Goal: Check status

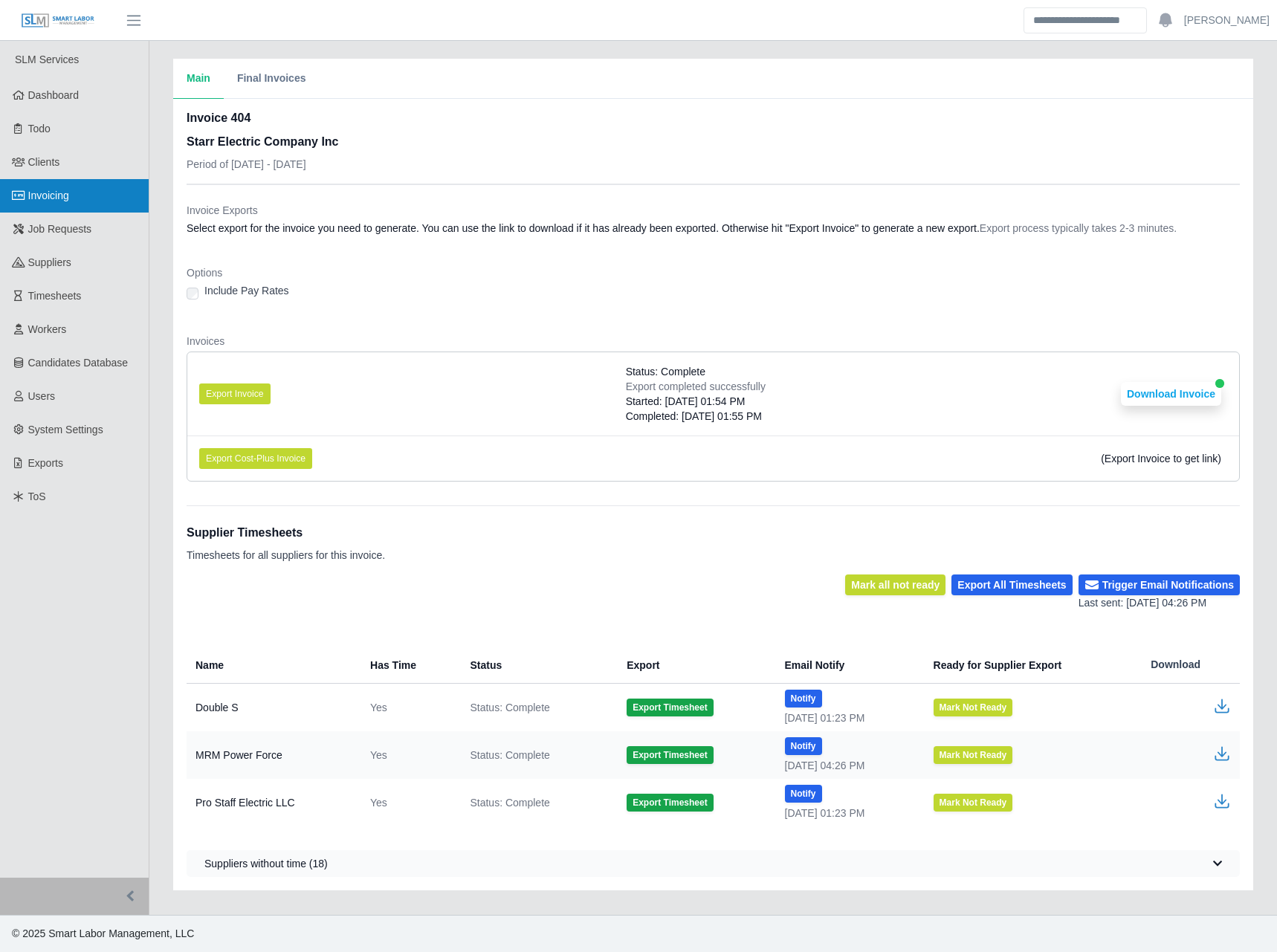
click at [95, 209] on link "Invoicing" at bounding box center [74, 197] width 149 height 34
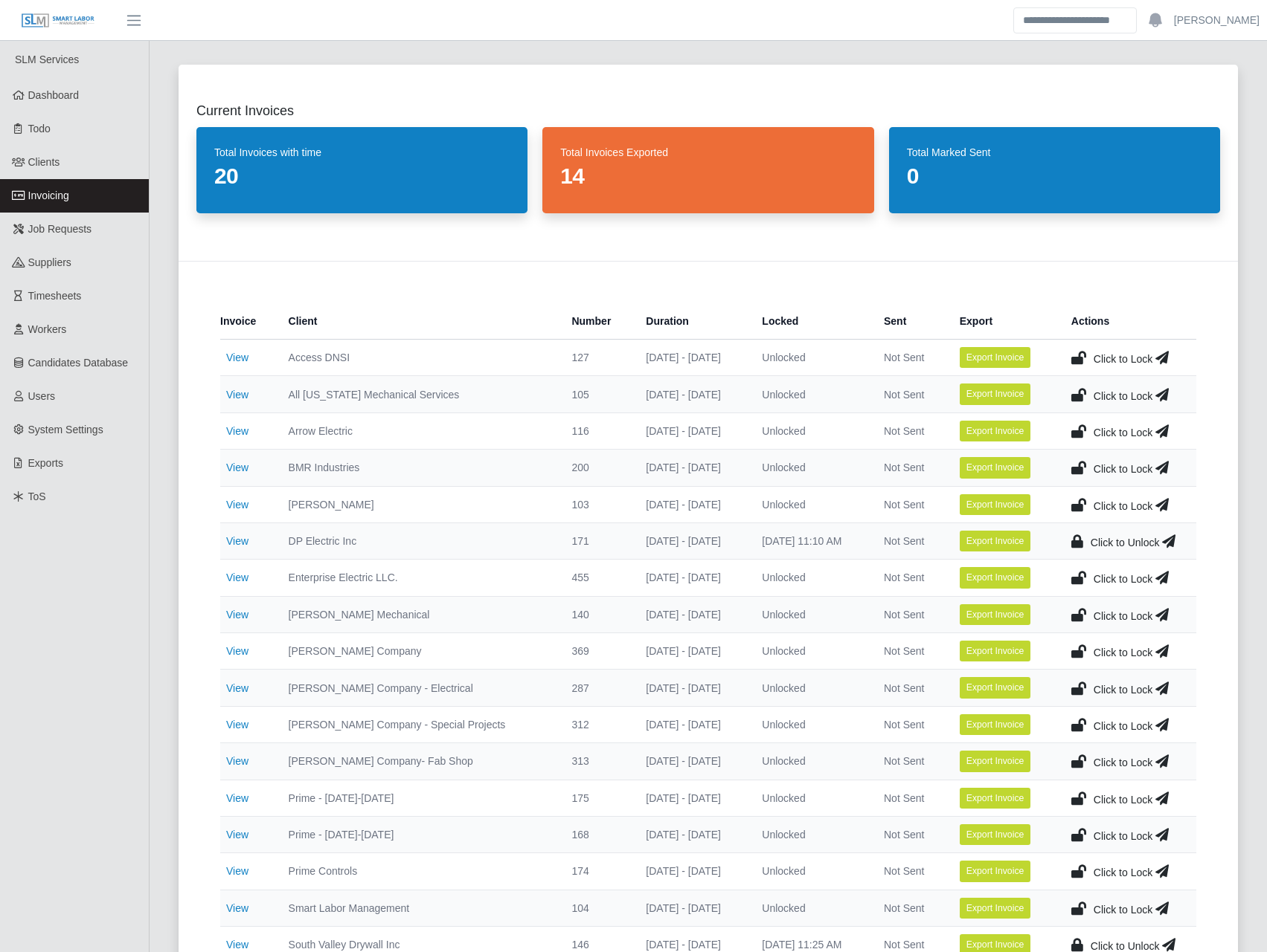
click at [424, 284] on div "Invoice Client Number Duration Locked Sent Export Actions View Access DNSI 127 …" at bounding box center [708, 677] width 1059 height 830
click at [1168, 541] on icon at bounding box center [1168, 541] width 13 height 21
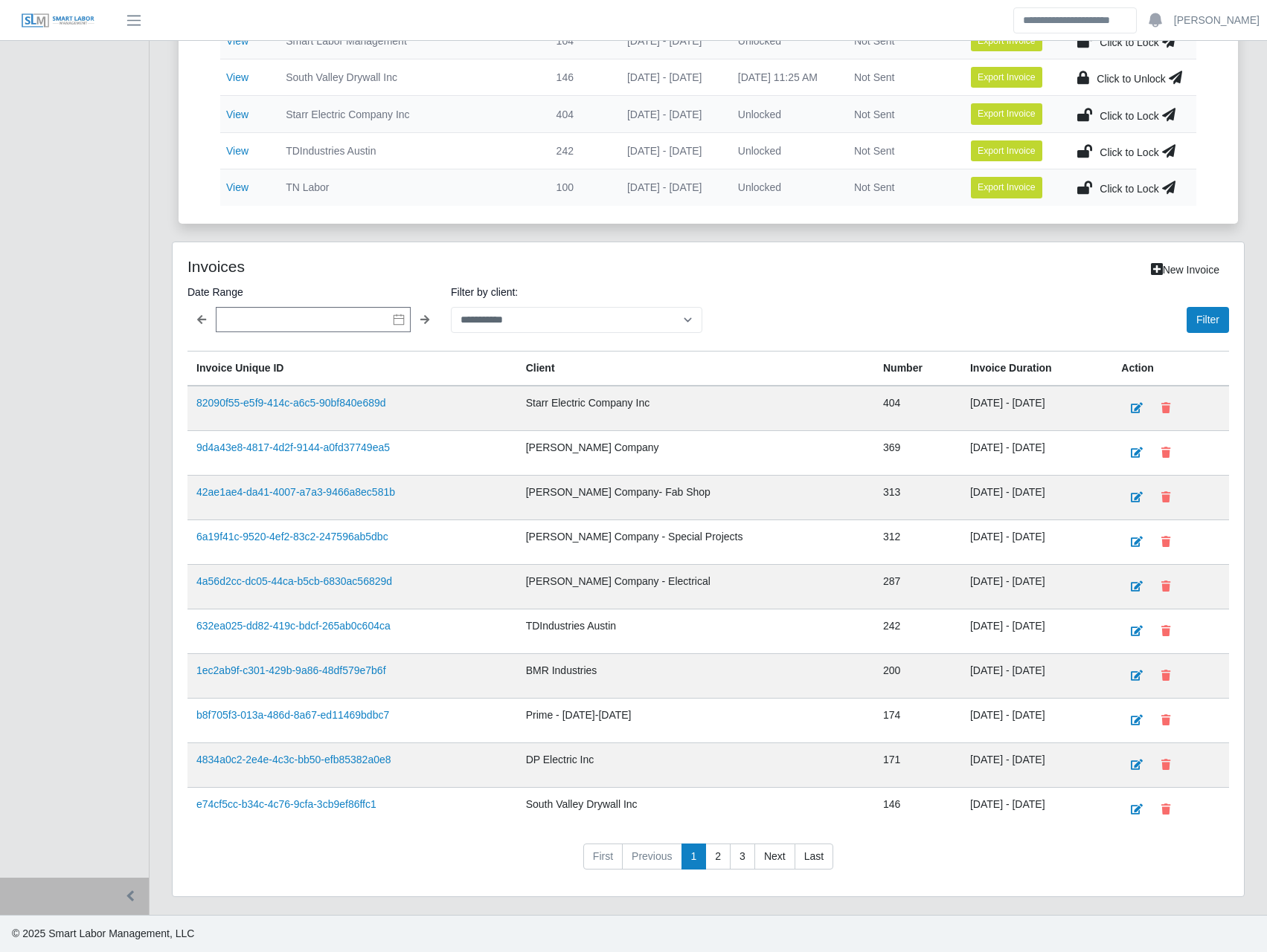
scroll to position [694, 0]
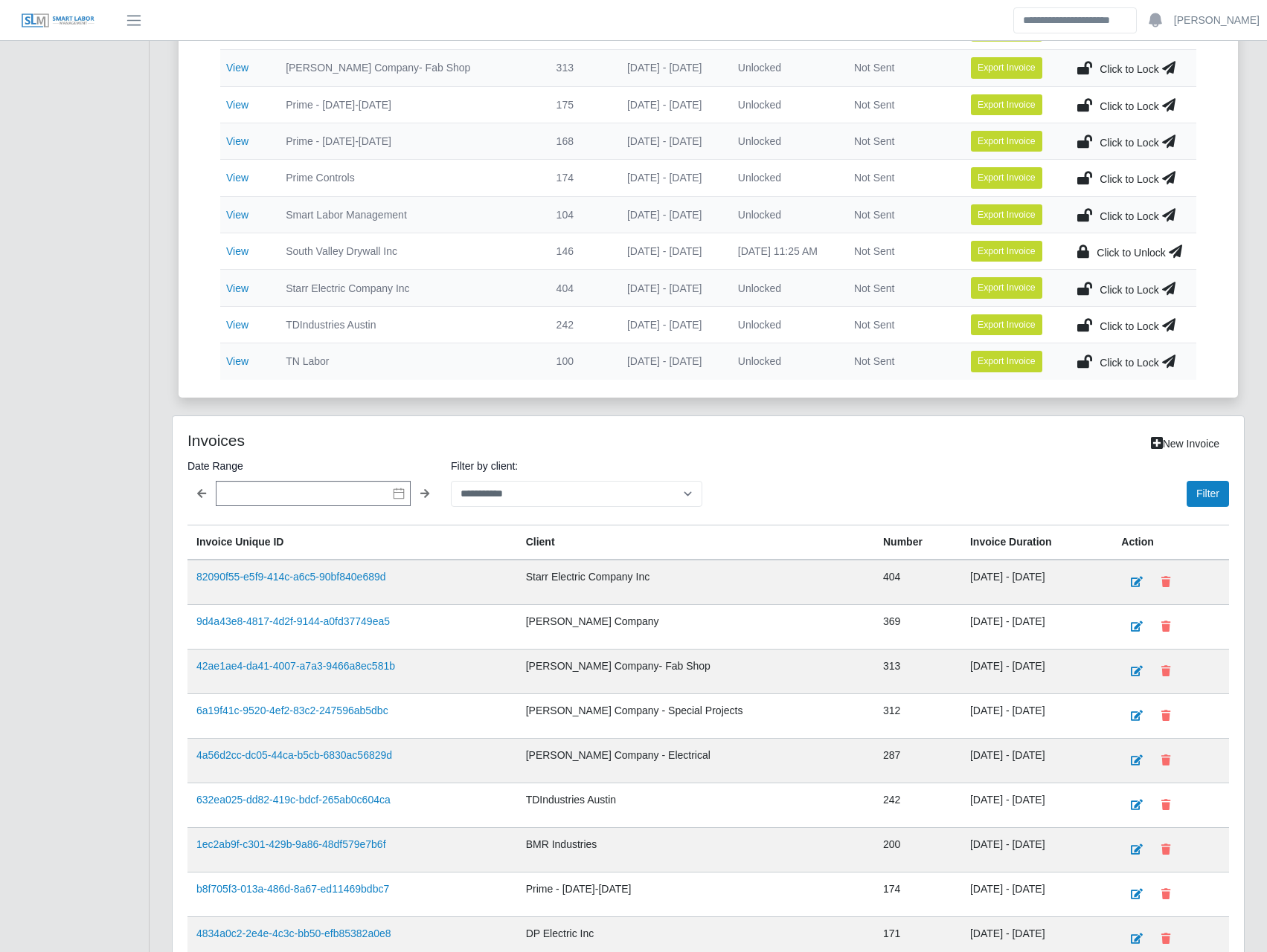
click at [1171, 255] on icon at bounding box center [1174, 250] width 13 height 21
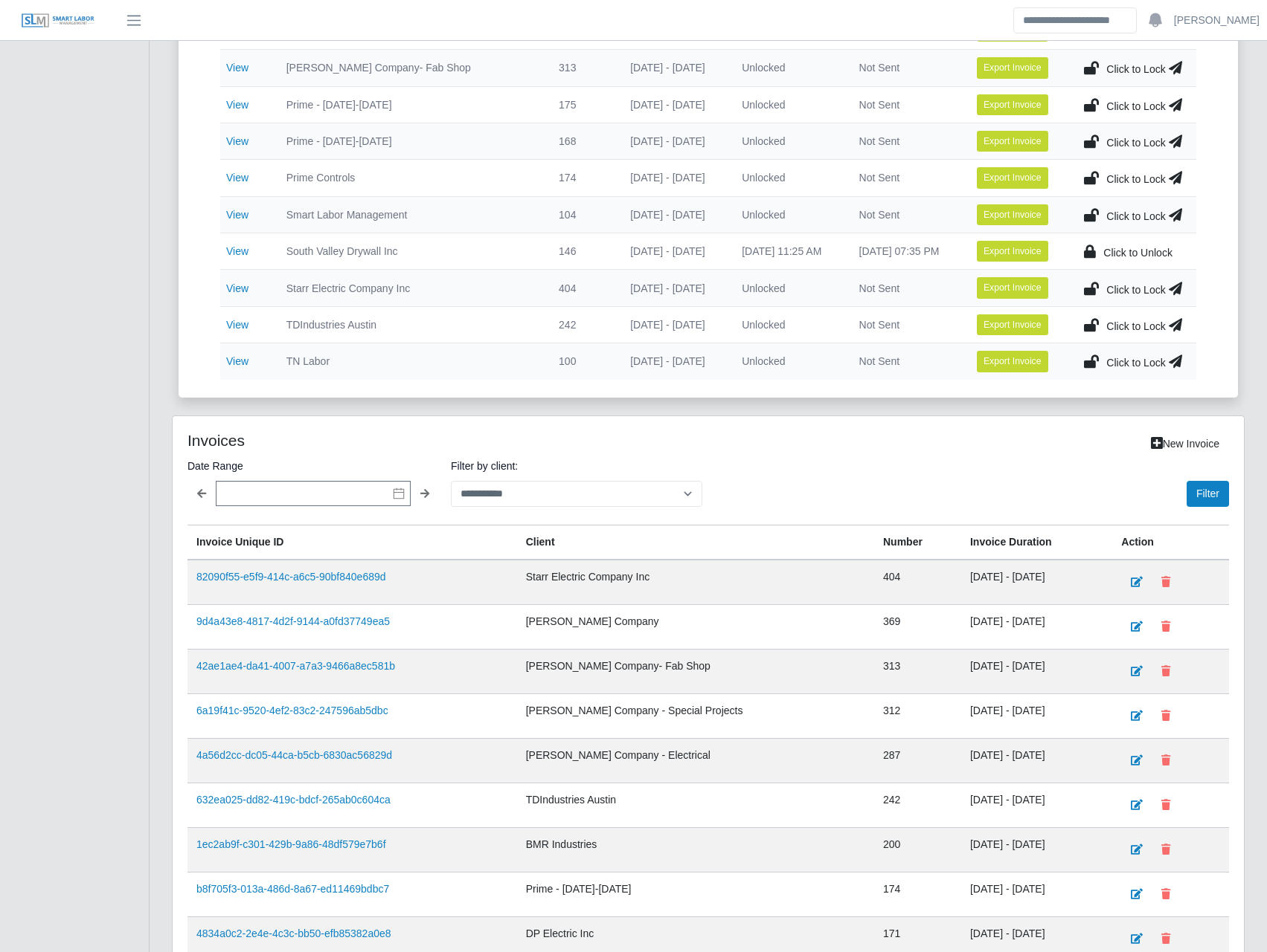
click at [1174, 288] on icon at bounding box center [1174, 288] width 13 height 21
click at [1092, 286] on icon at bounding box center [1091, 288] width 15 height 21
